Goal: Task Accomplishment & Management: Manage account settings

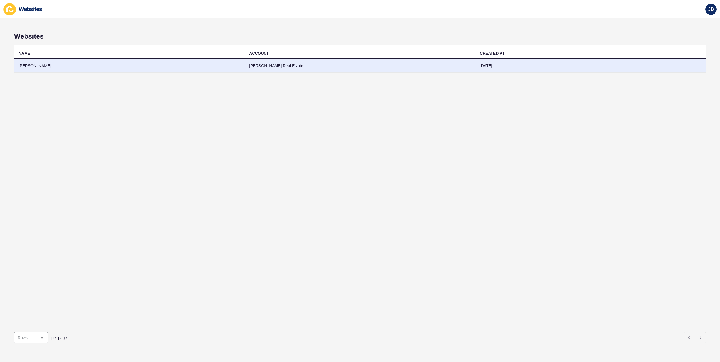
click at [28, 66] on td "[PERSON_NAME]" at bounding box center [129, 66] width 230 height 14
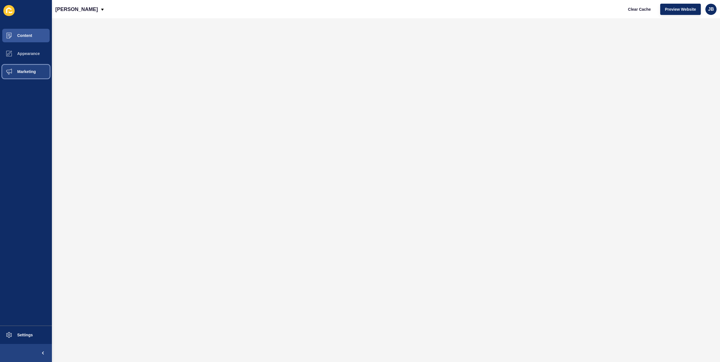
click at [28, 77] on button "Marketing" at bounding box center [26, 72] width 52 height 18
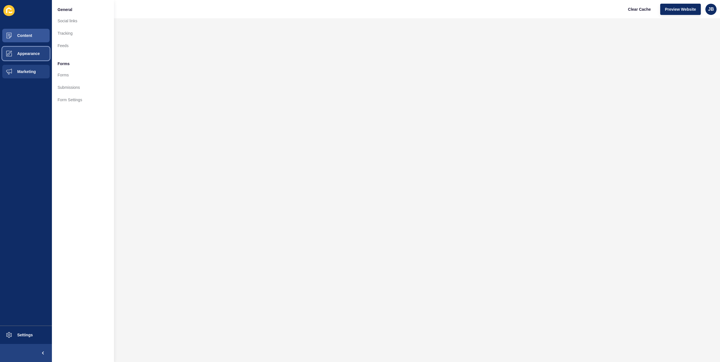
click at [36, 60] on button "Appearance" at bounding box center [26, 54] width 52 height 18
click at [29, 35] on span "Content" at bounding box center [15, 35] width 33 height 5
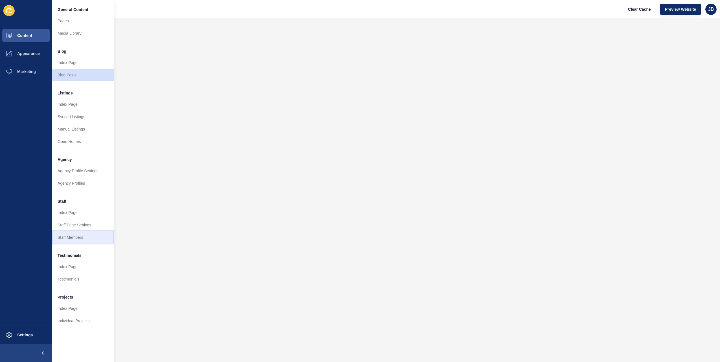
click at [79, 237] on link "Staff Members" at bounding box center [83, 237] width 62 height 12
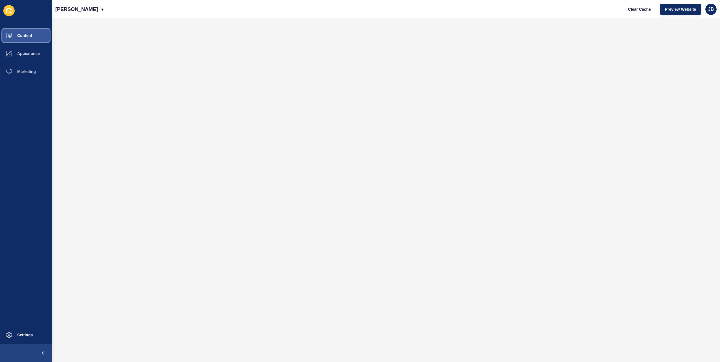
click at [28, 32] on button "Content" at bounding box center [26, 36] width 52 height 18
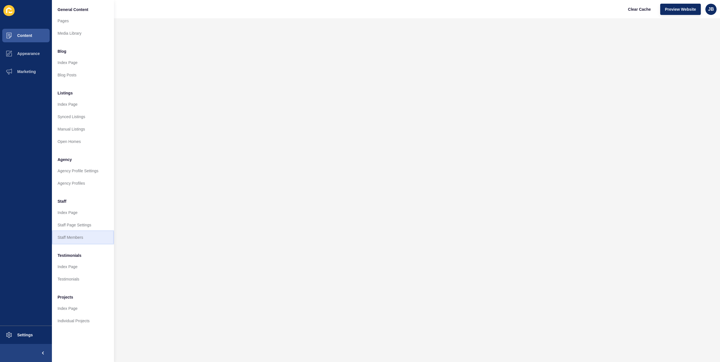
click at [70, 240] on link "Staff Members" at bounding box center [83, 237] width 62 height 12
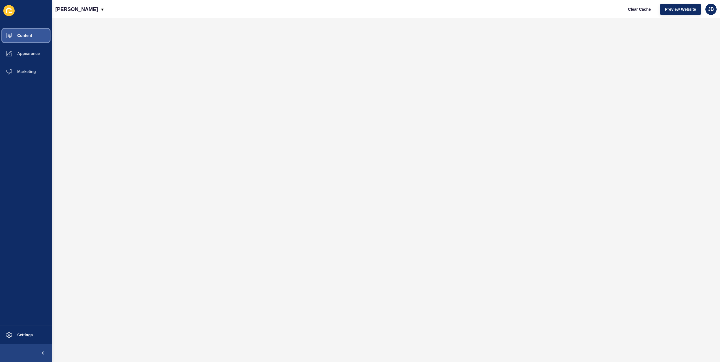
click at [28, 35] on span "Content" at bounding box center [15, 35] width 33 height 5
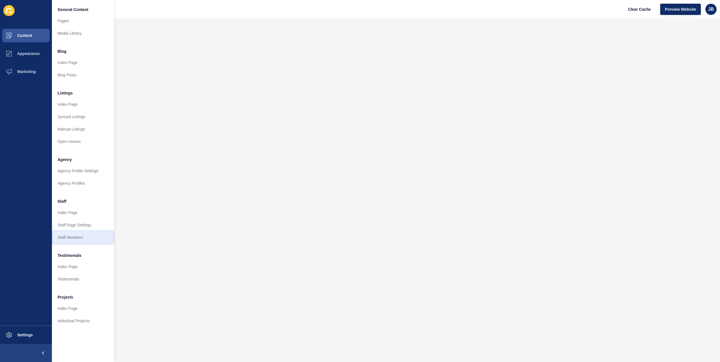
click at [73, 237] on link "Staff Members" at bounding box center [83, 237] width 62 height 12
